Goal: Use online tool/utility: Use online tool/utility

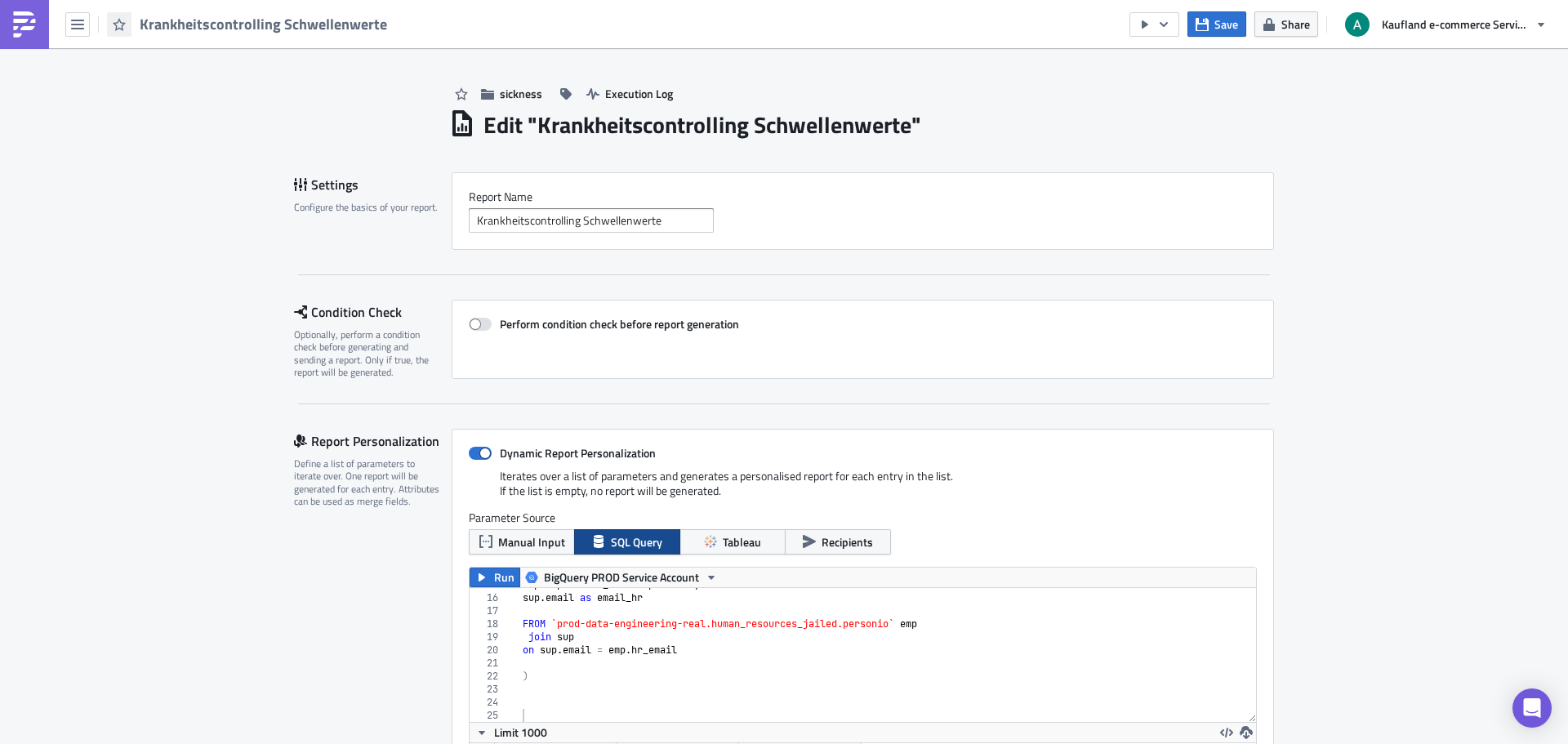
scroll to position [187, 786]
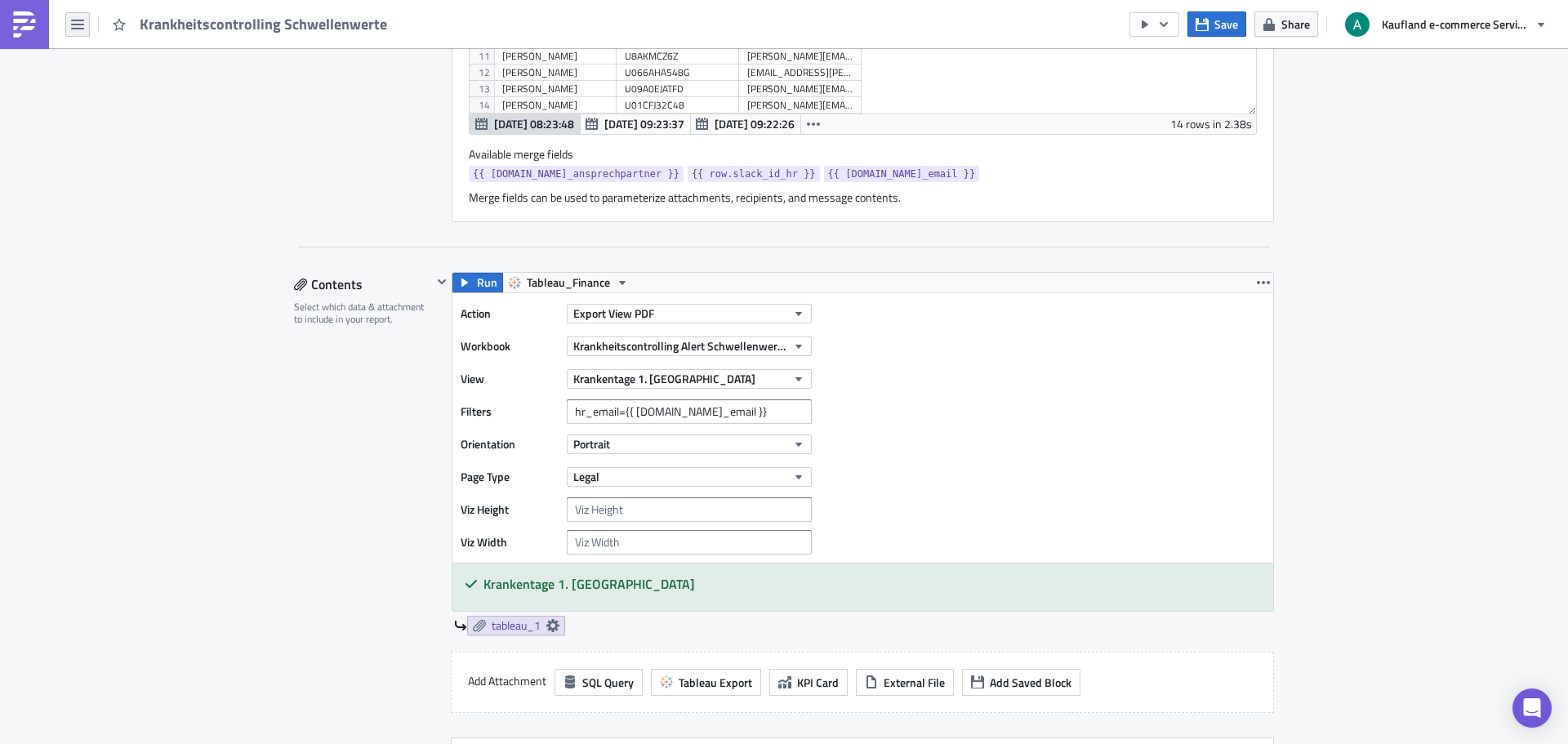
click at [65, 27] on button "button" at bounding box center [78, 25] width 25 height 25
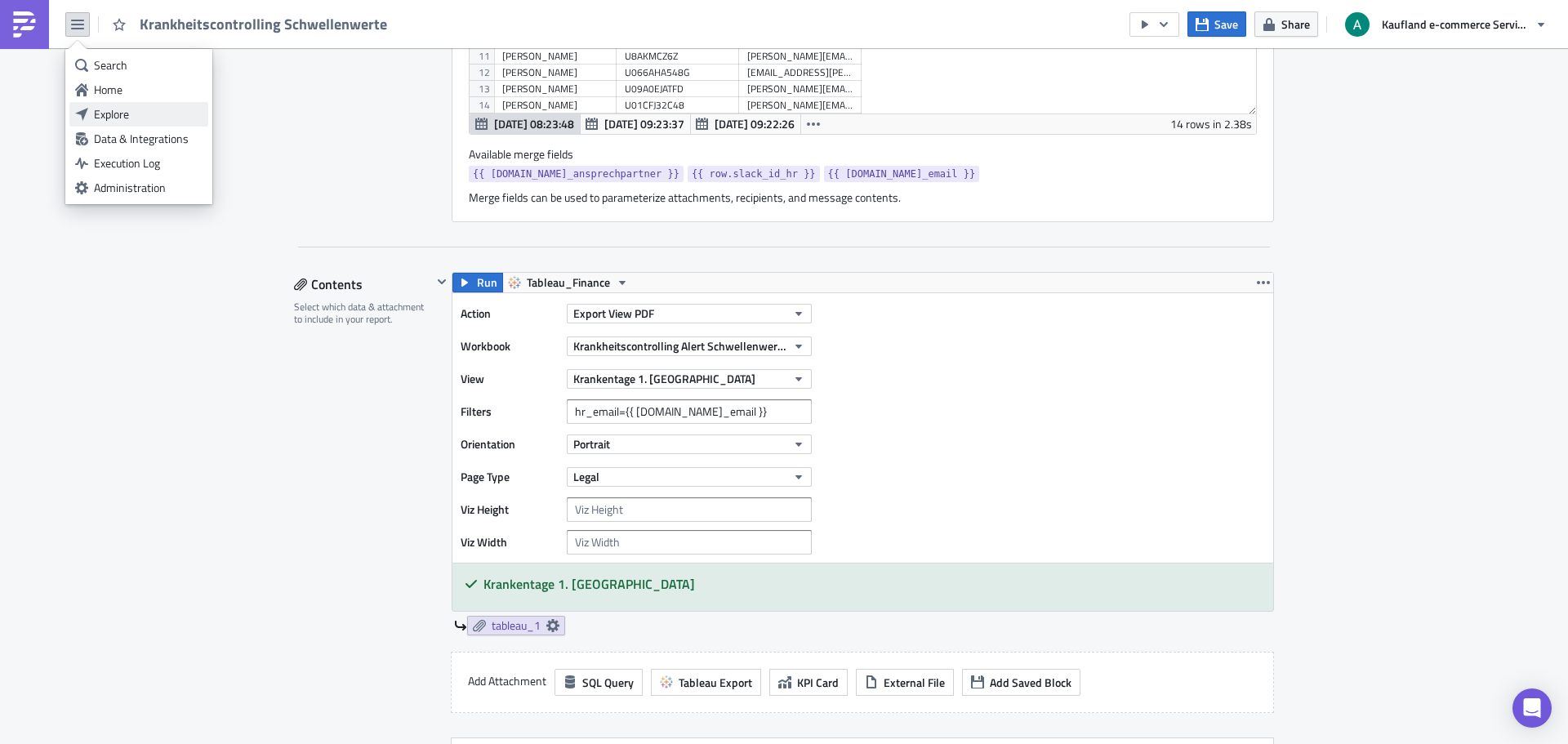
click at [119, 104] on link "Explore" at bounding box center [139, 114] width 139 height 25
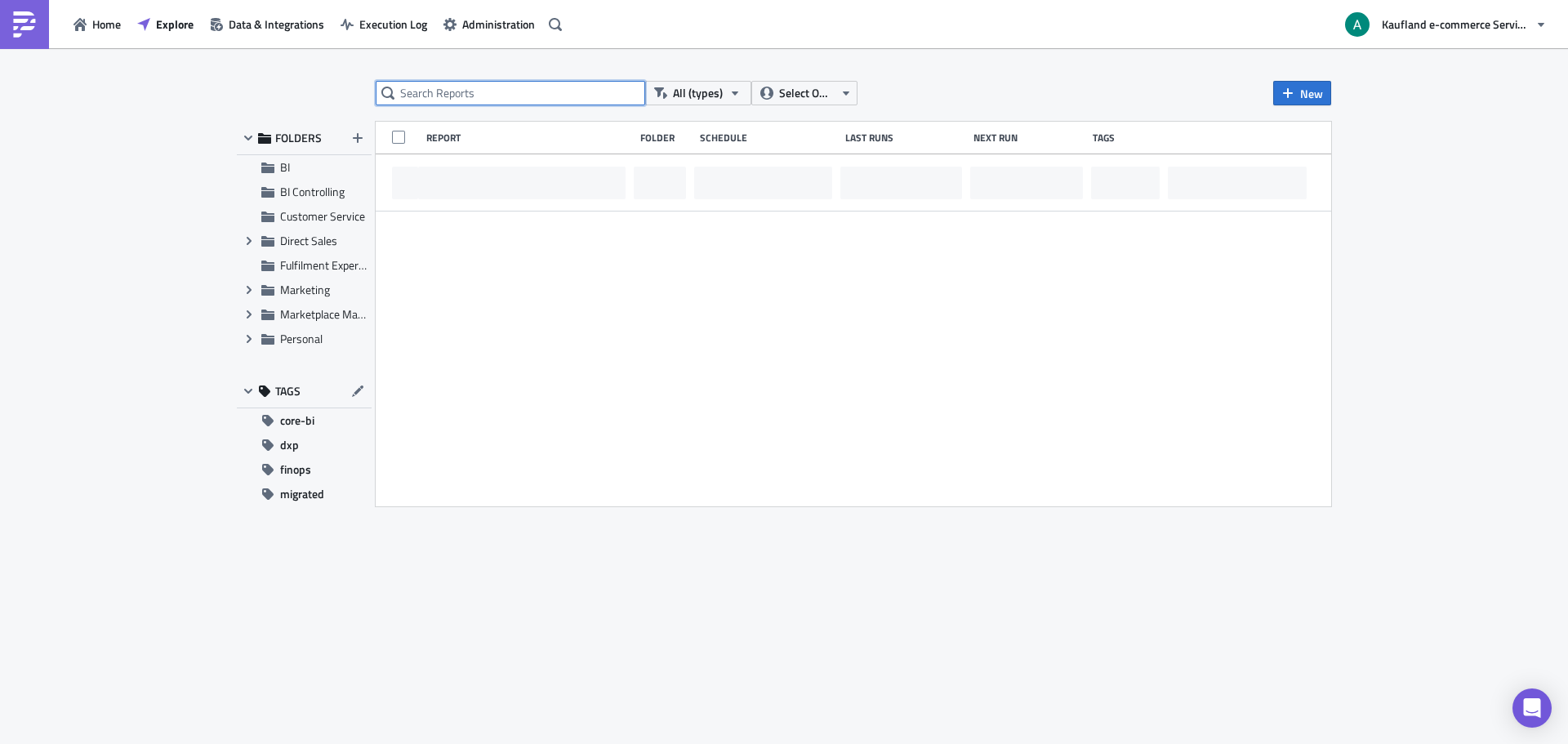
click at [545, 89] on input "text" at bounding box center [510, 94] width 269 height 25
type input "revision"
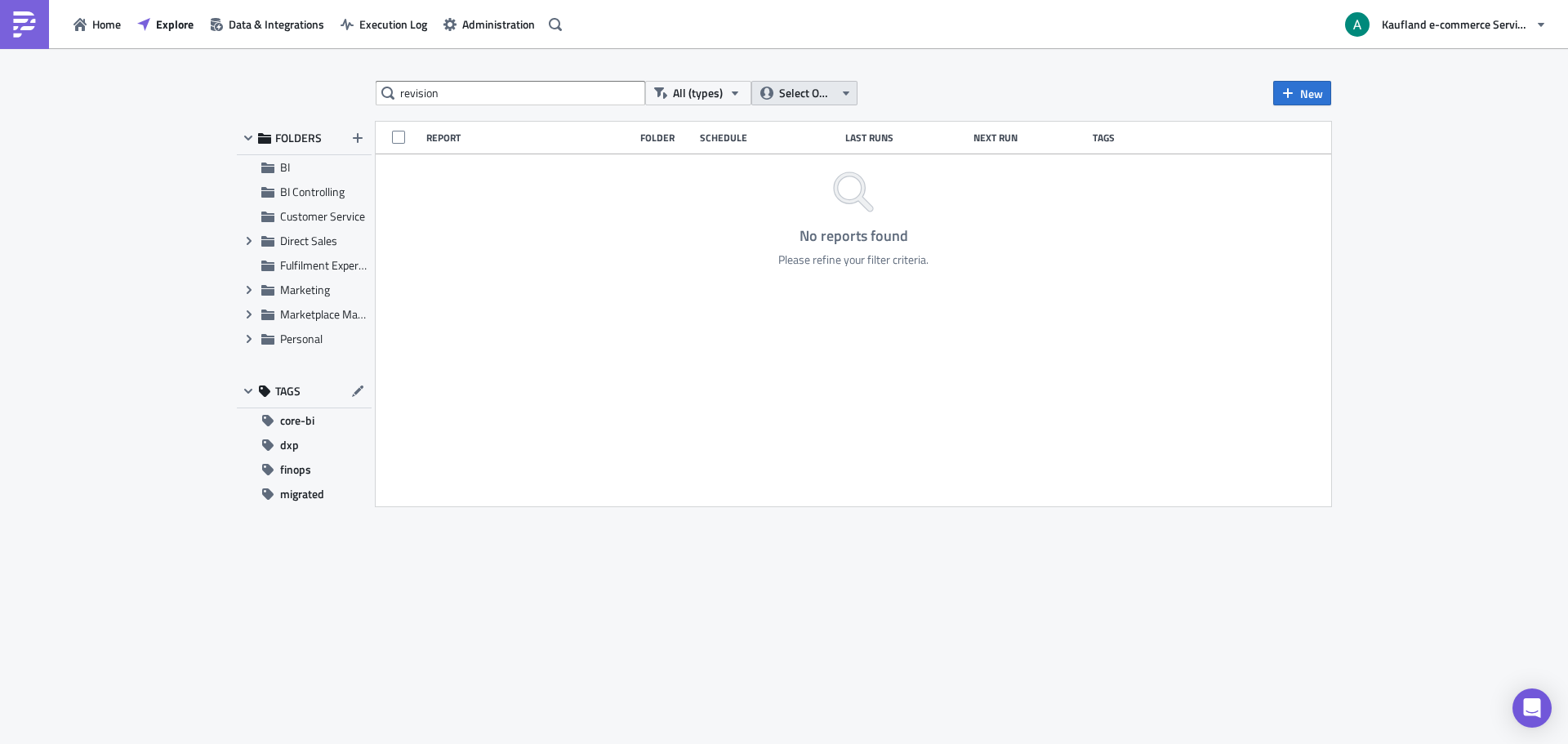
click at [761, 86] on button "Select Owner" at bounding box center [805, 94] width 106 height 25
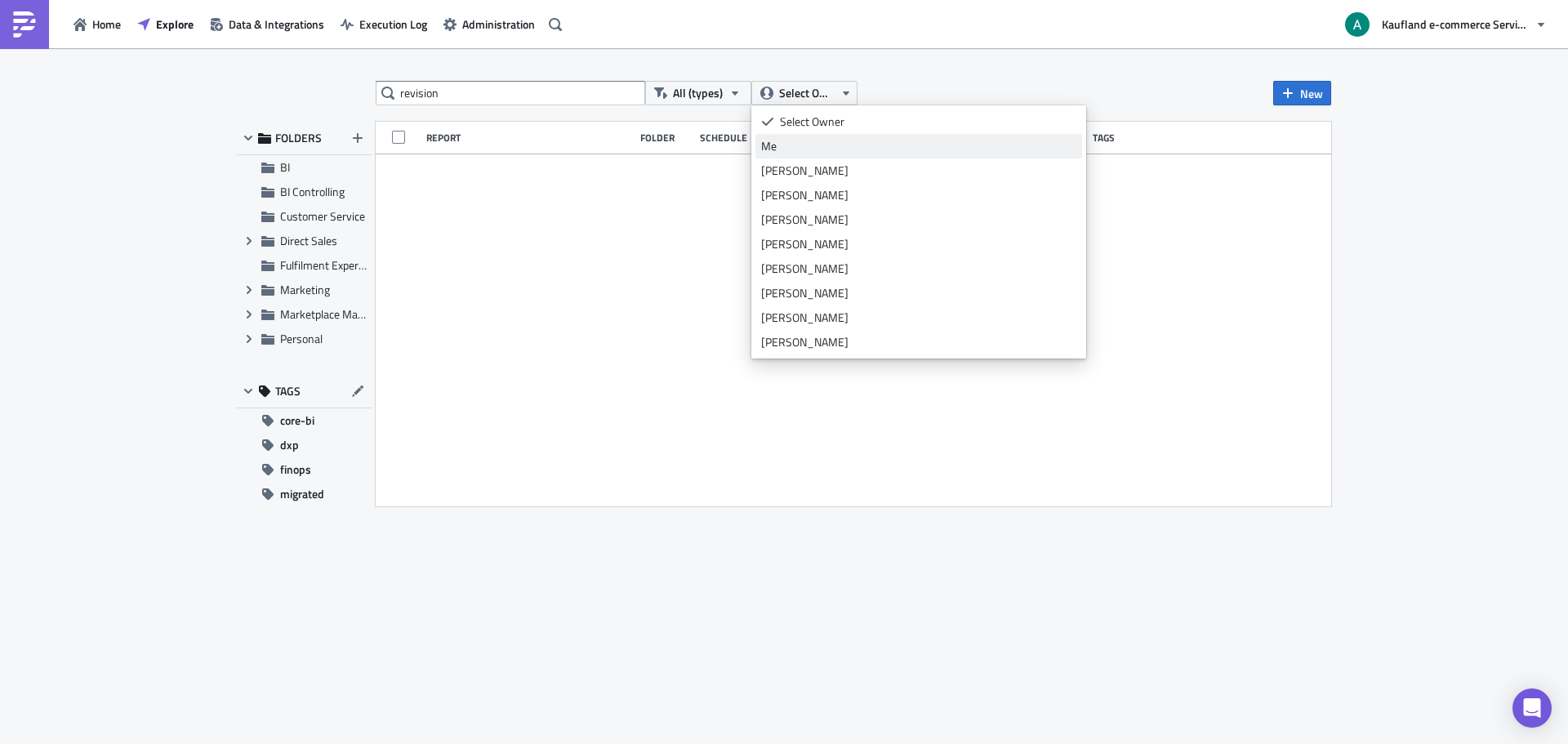
click at [805, 147] on div "Me" at bounding box center [918, 147] width 315 height 17
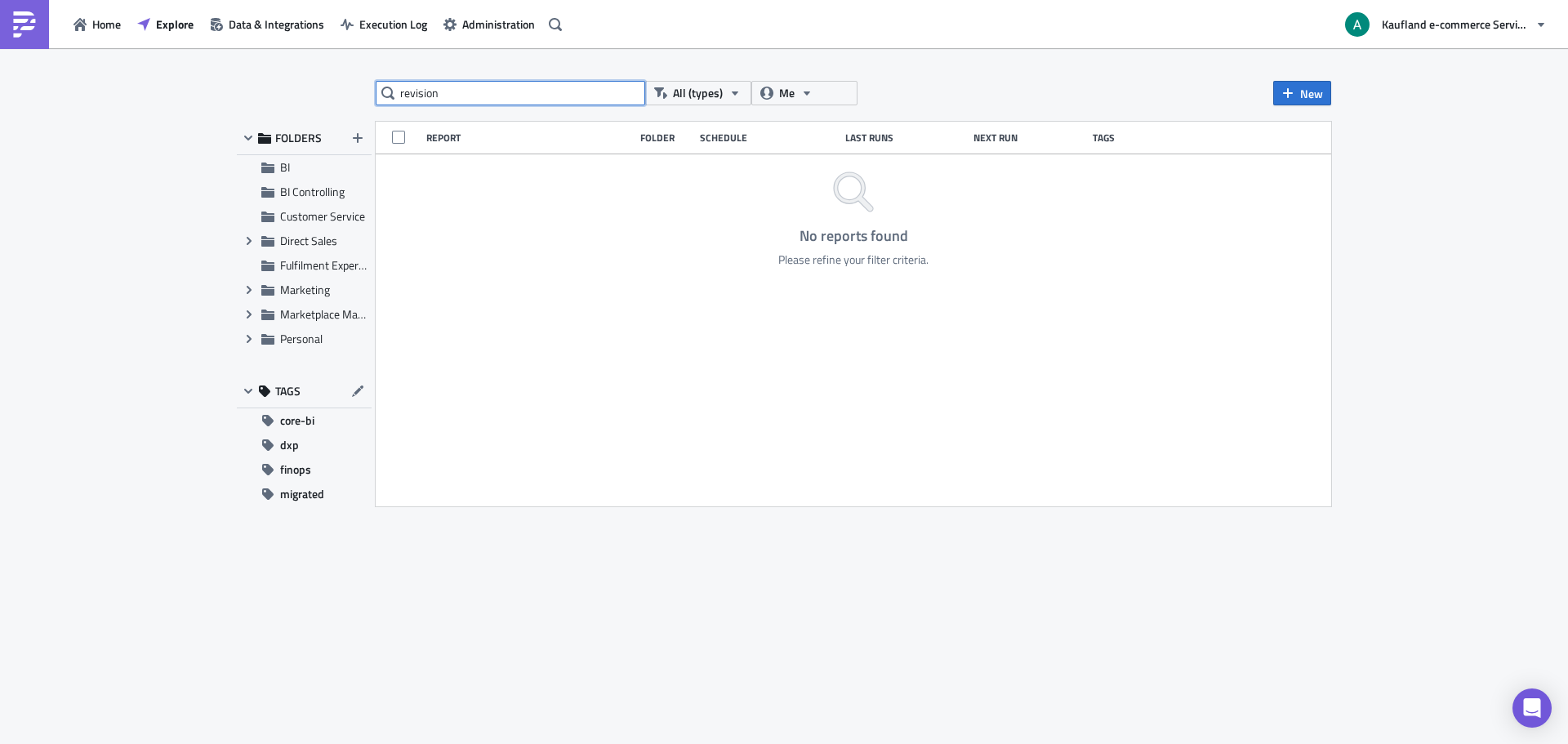
click at [515, 97] on input "revision" at bounding box center [510, 94] width 269 height 25
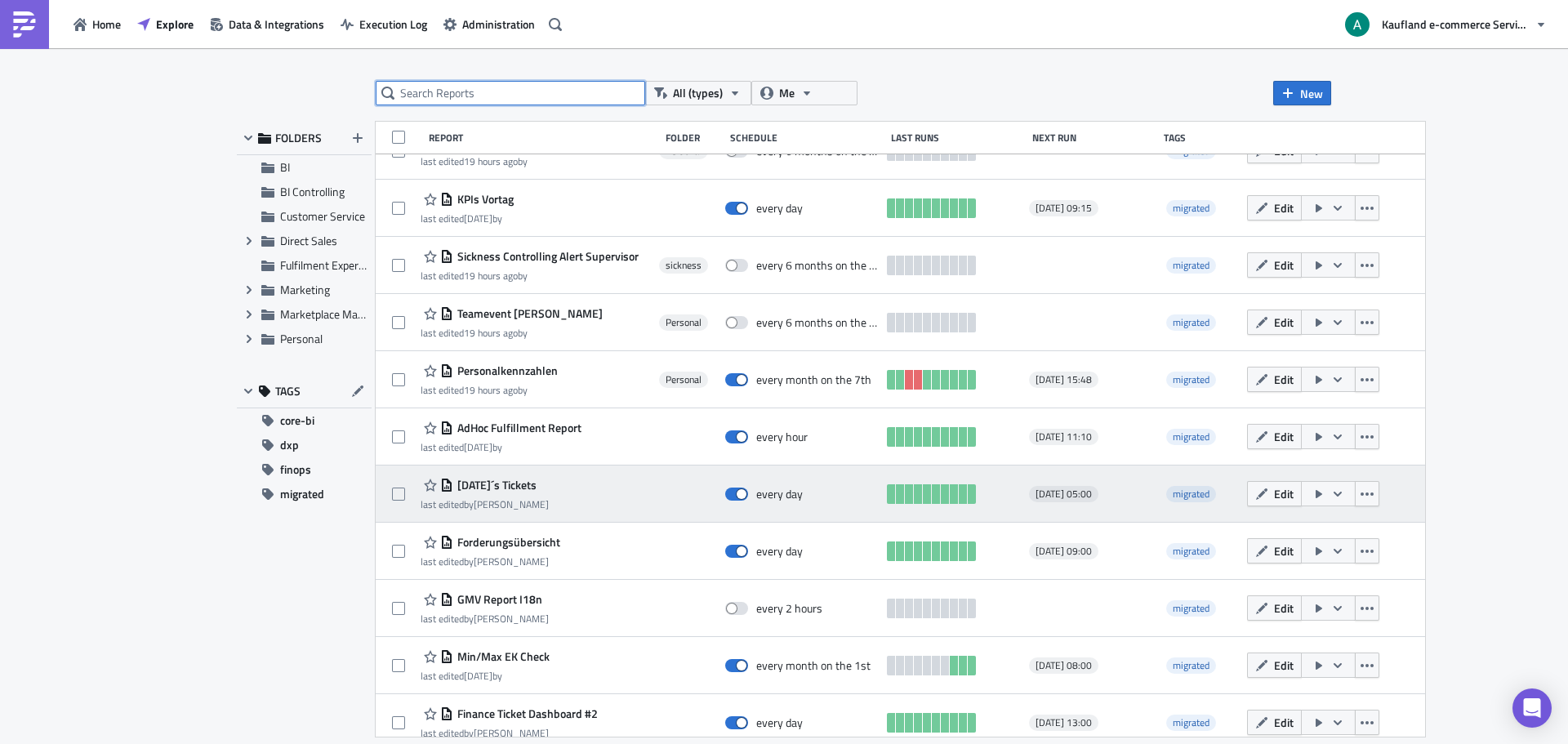
scroll to position [447, 0]
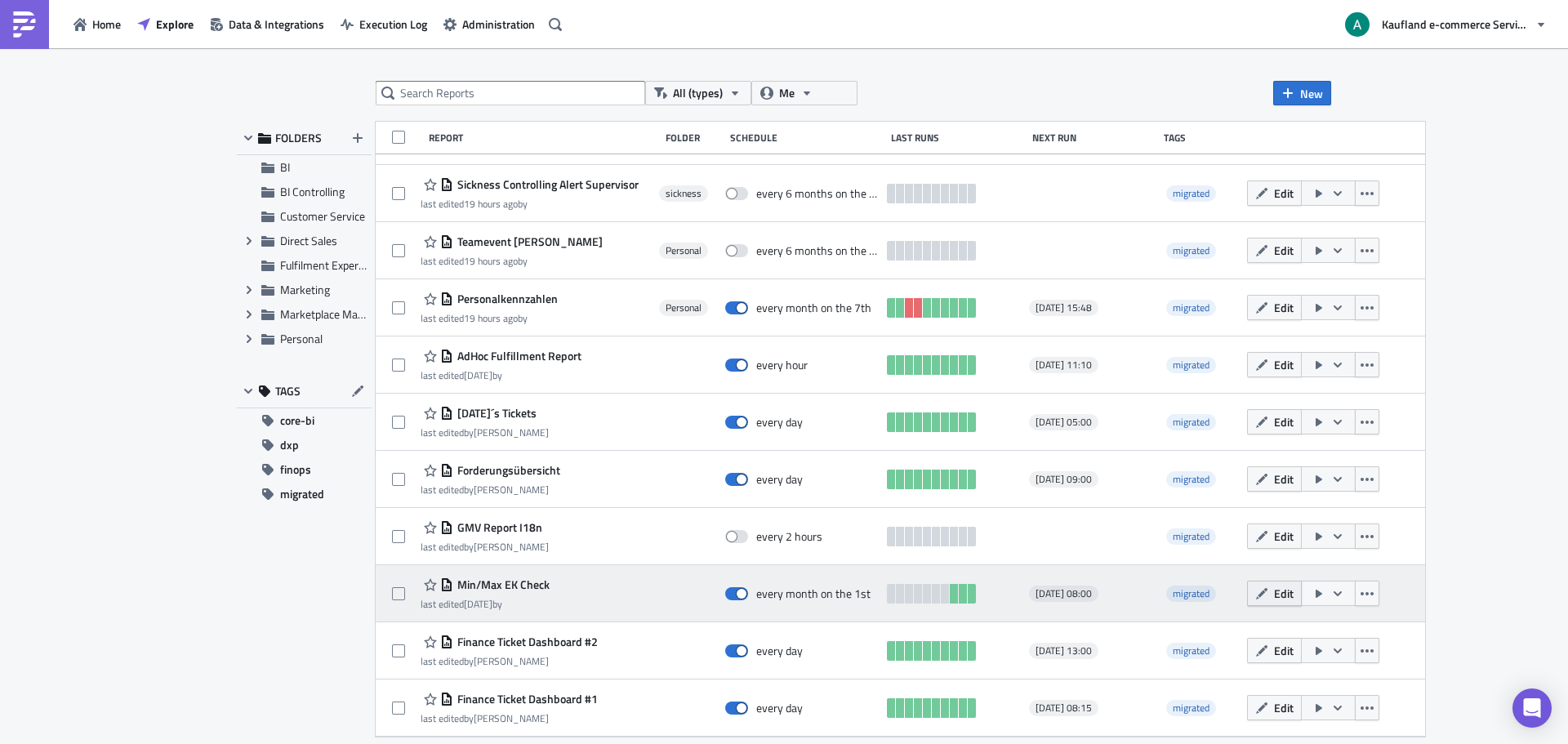
click at [1274, 595] on span "Edit" at bounding box center [1284, 593] width 20 height 17
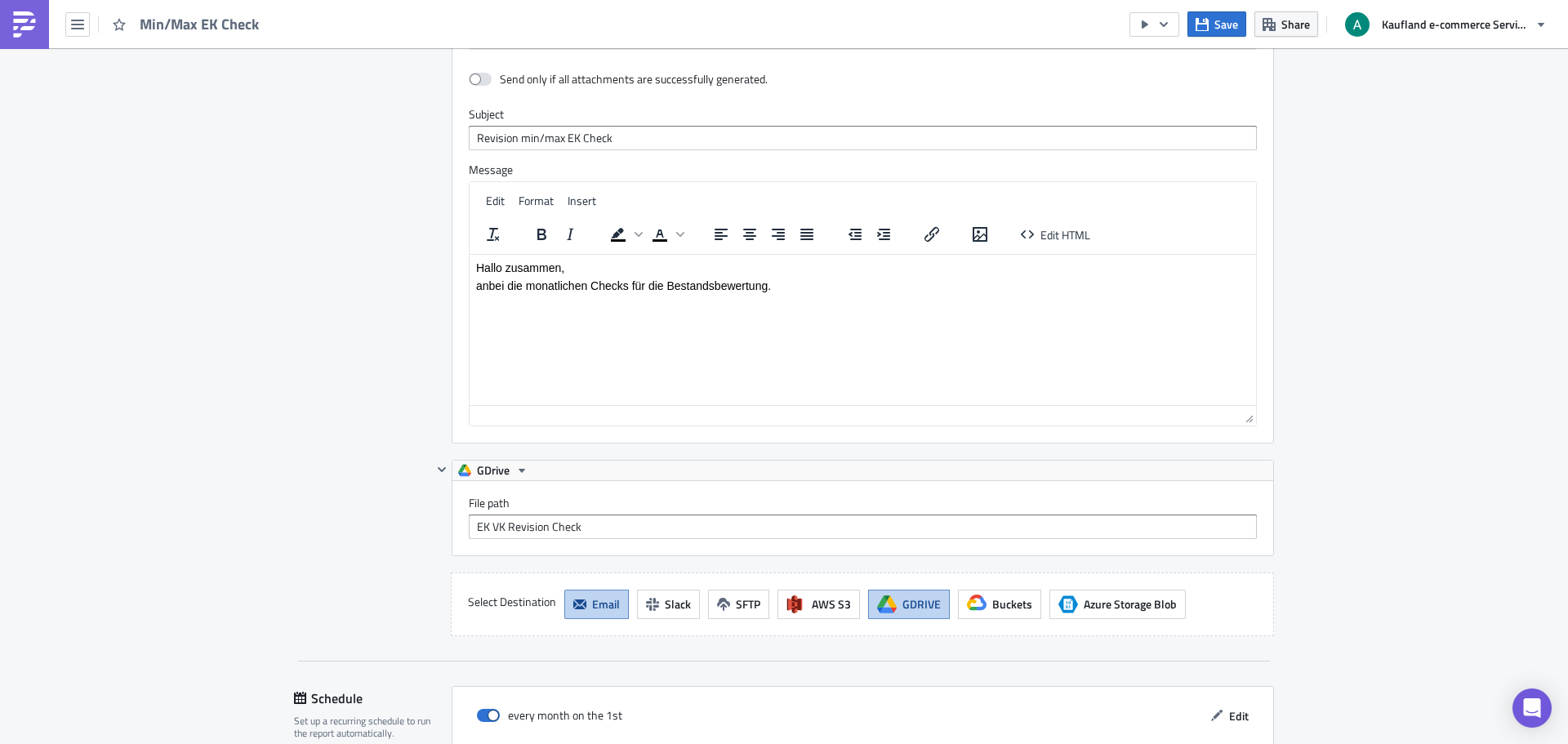
scroll to position [2286, 0]
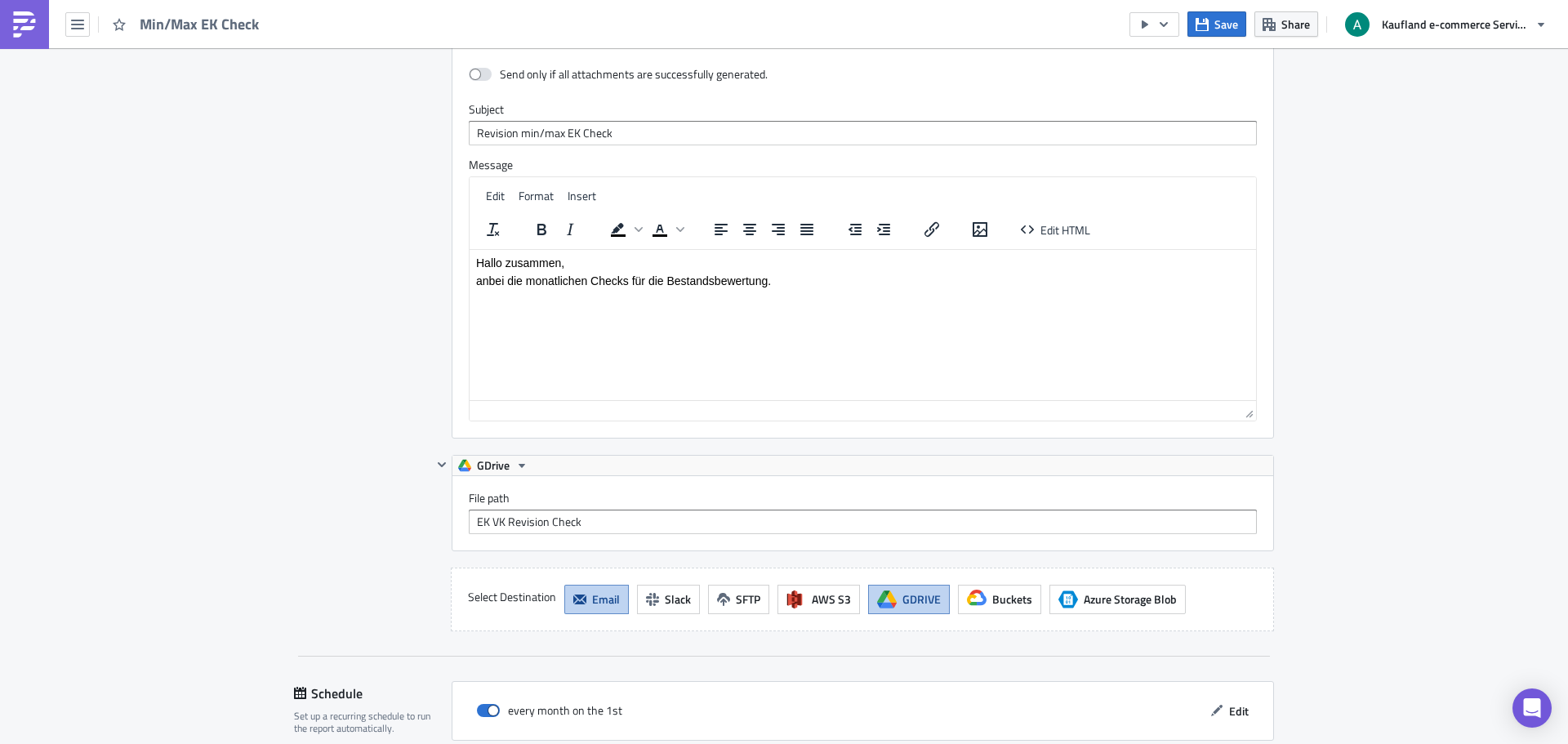
click at [595, 601] on span "Email" at bounding box center [606, 598] width 28 height 17
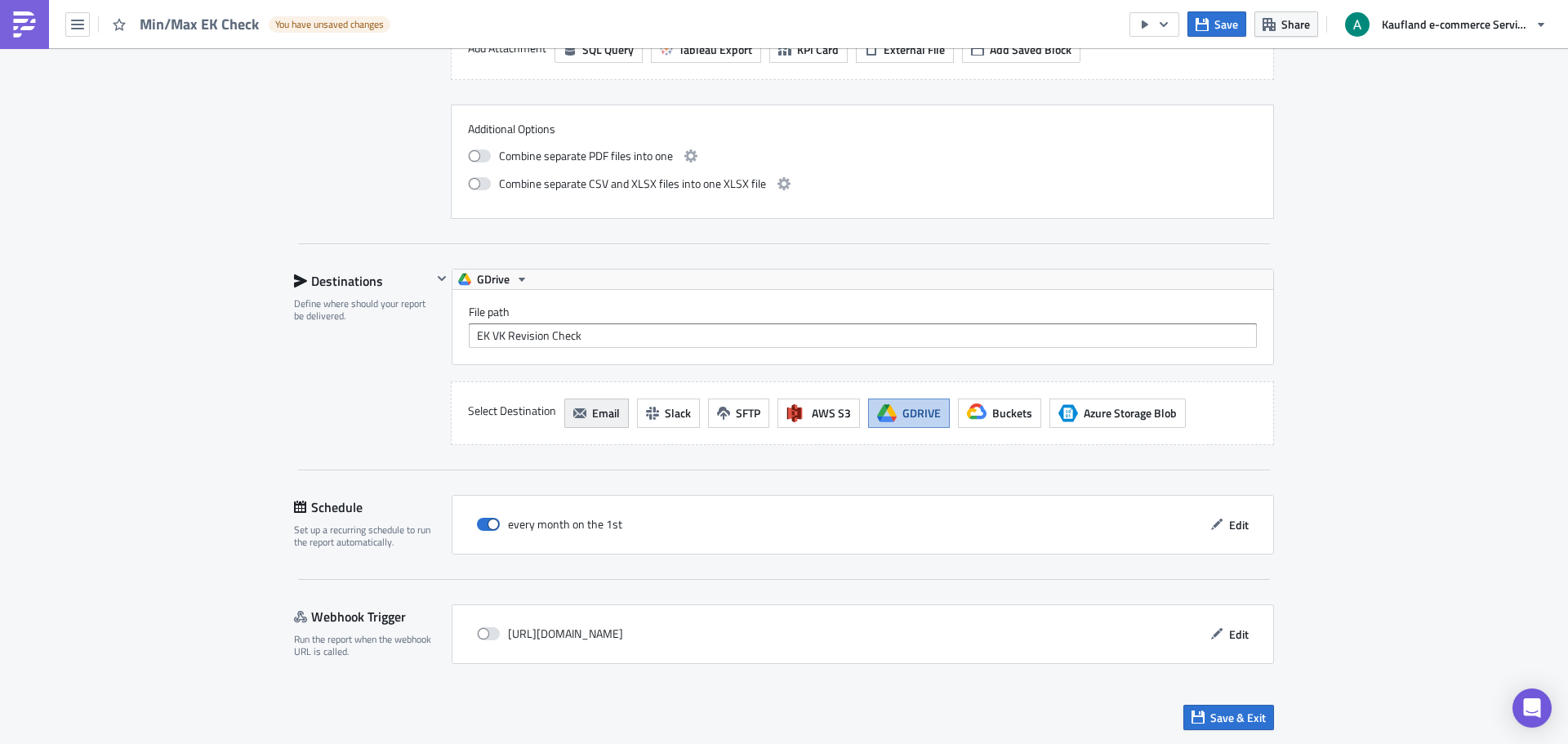
scroll to position [1816, 0]
click at [600, 420] on span "Email" at bounding box center [606, 413] width 28 height 17
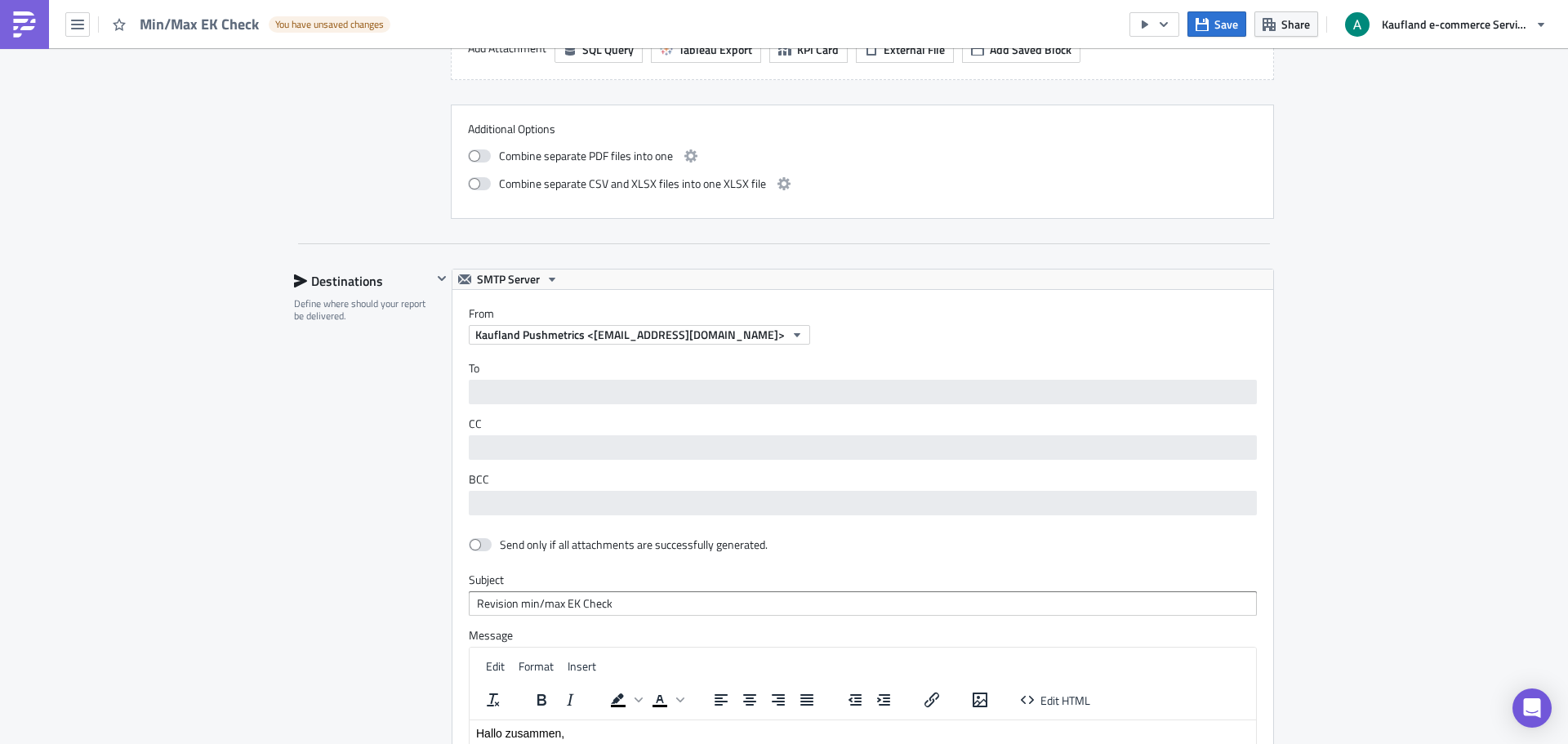
scroll to position [2286, 0]
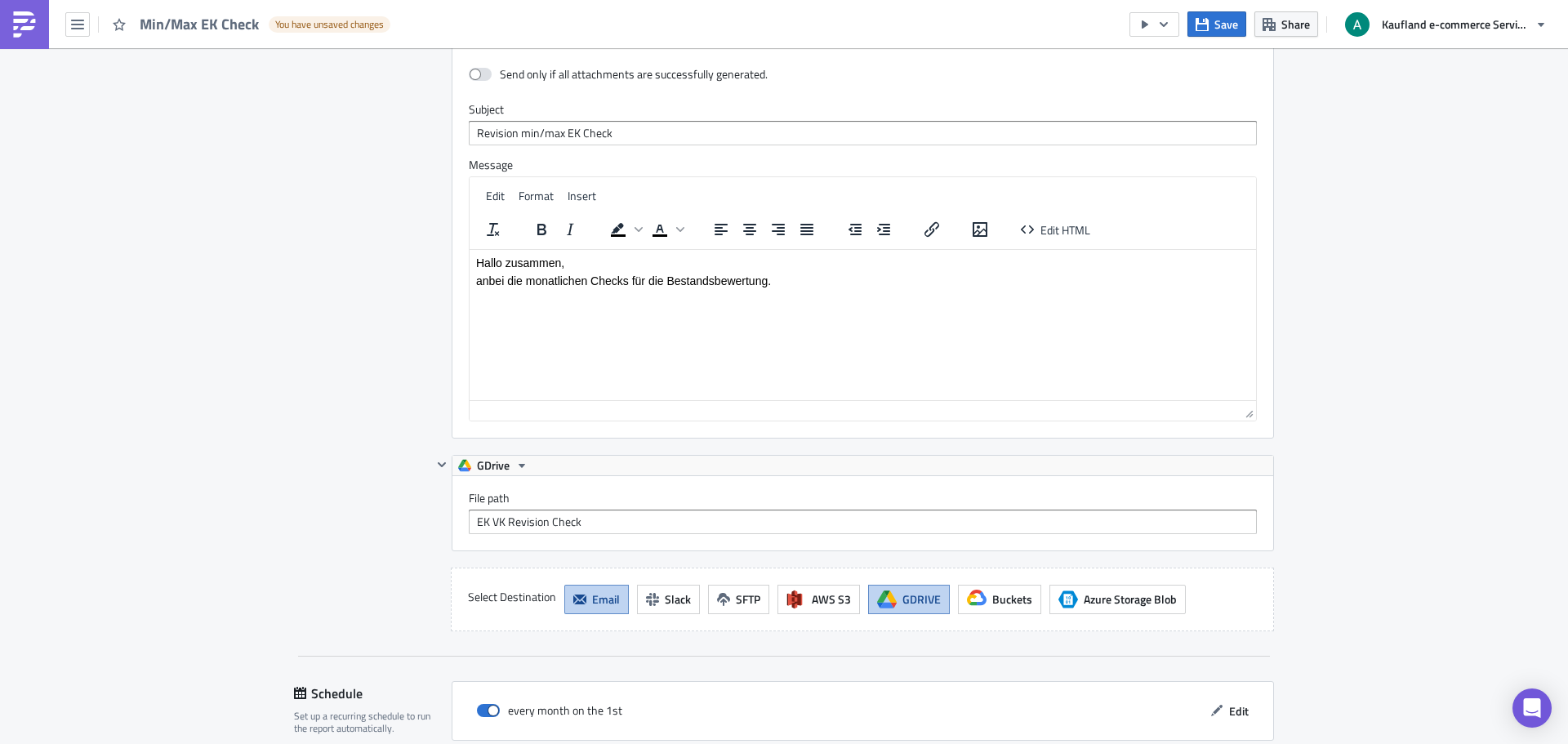
click at [605, 597] on span "Email" at bounding box center [606, 598] width 28 height 17
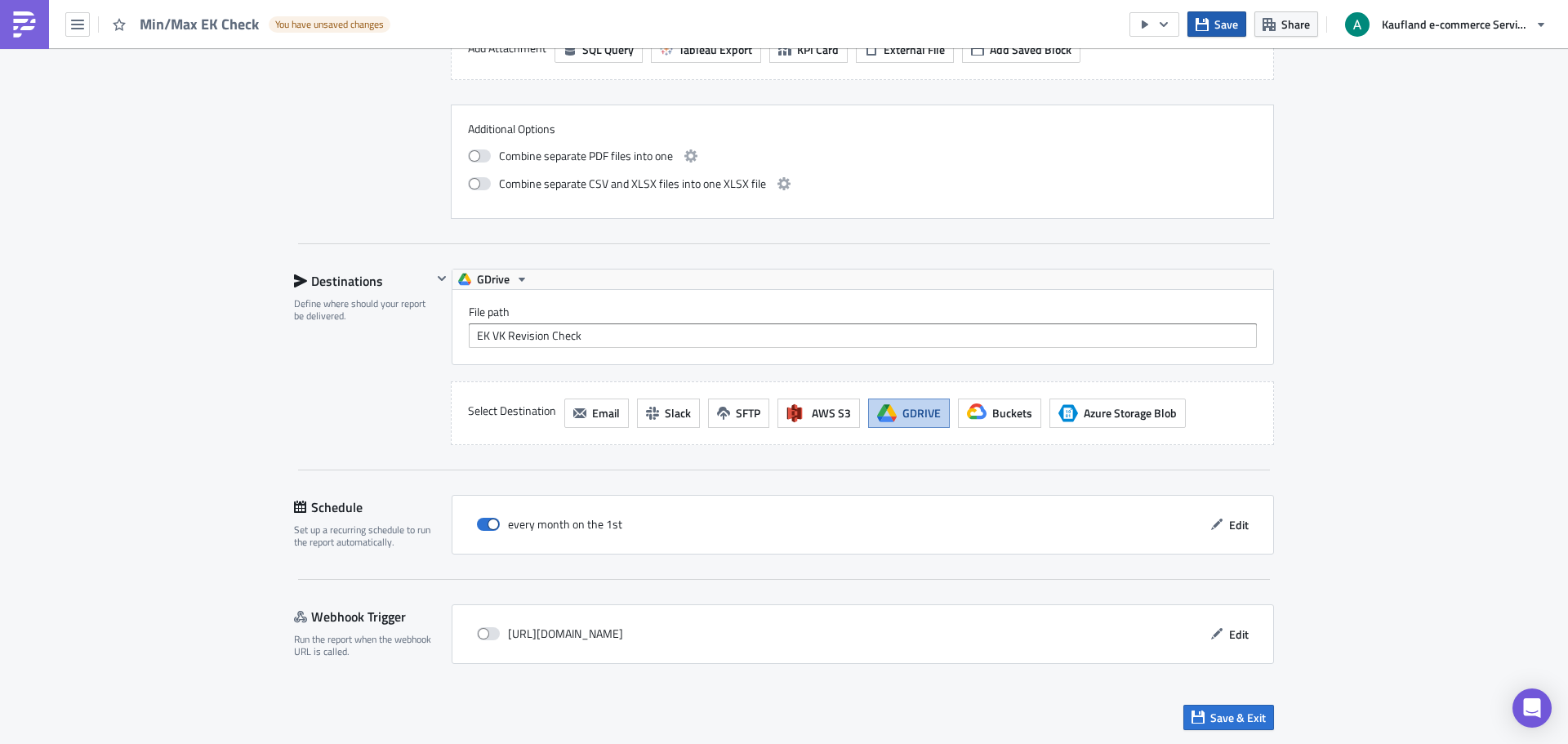
click at [1212, 21] on button "Save" at bounding box center [1217, 24] width 59 height 26
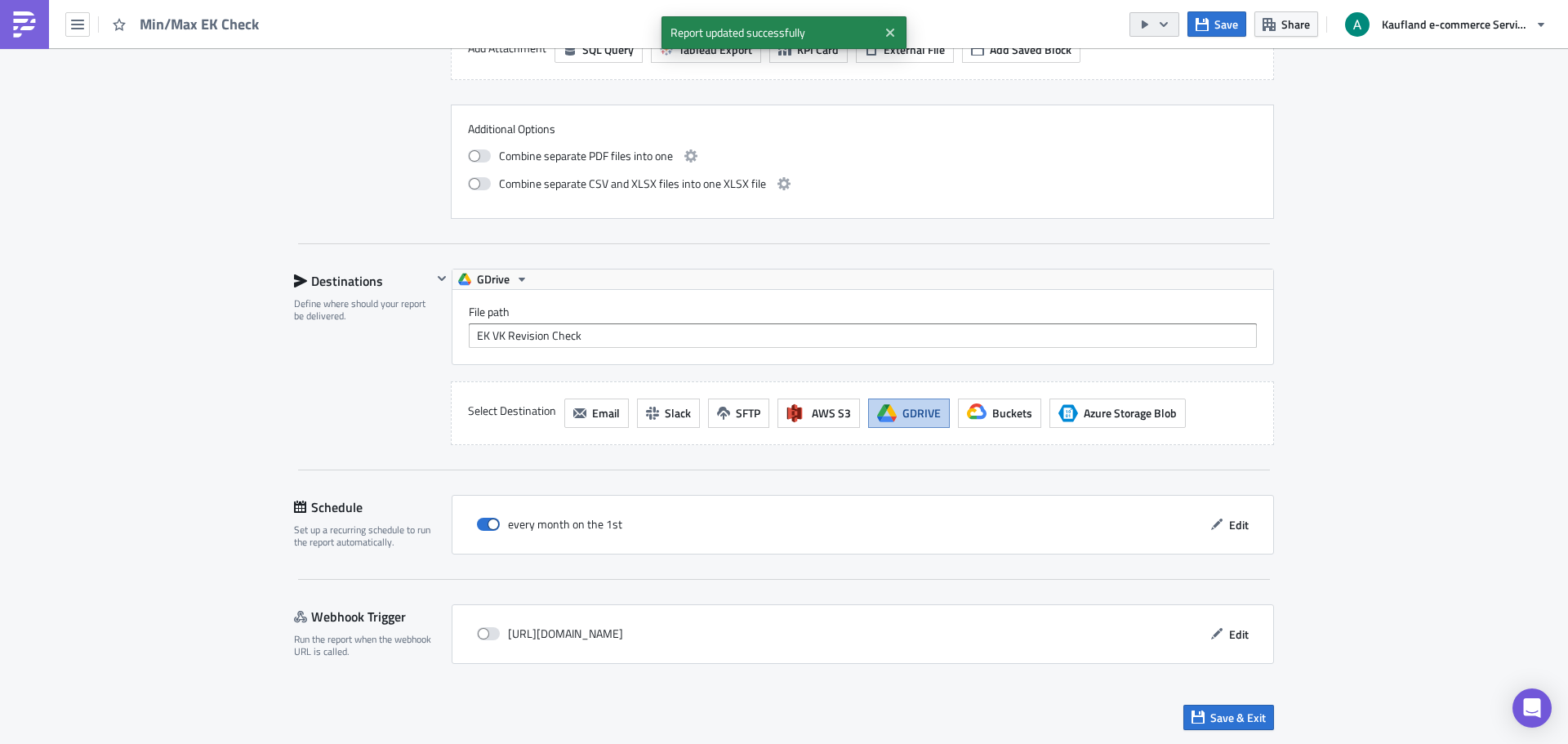
click at [1169, 26] on icon "button" at bounding box center [1164, 25] width 13 height 13
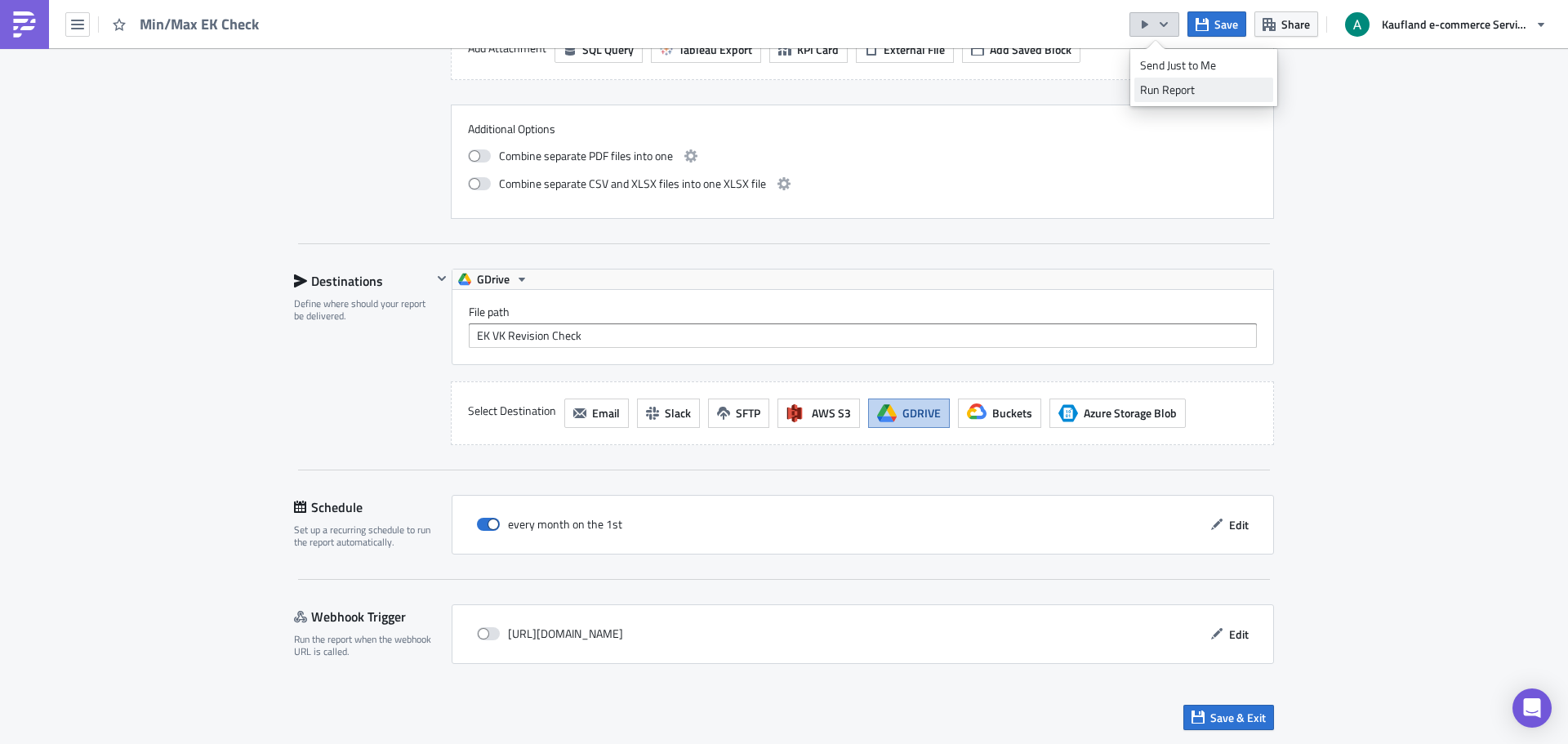
click at [1191, 88] on div "Run Report" at bounding box center [1204, 90] width 128 height 17
